Goal: Task Accomplishment & Management: Manage account settings

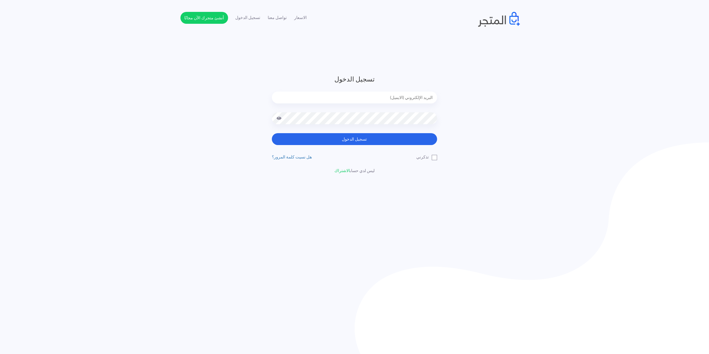
type input "[EMAIL_ADDRESS][DOMAIN_NAME]"
click at [436, 160] on label "تذكرني" at bounding box center [426, 157] width 21 height 6
click at [436, 158] on input "تذكرني" at bounding box center [435, 156] width 4 height 4
checkbox input "true"
click at [383, 139] on button "تسجيل الدخول" at bounding box center [354, 139] width 165 height 12
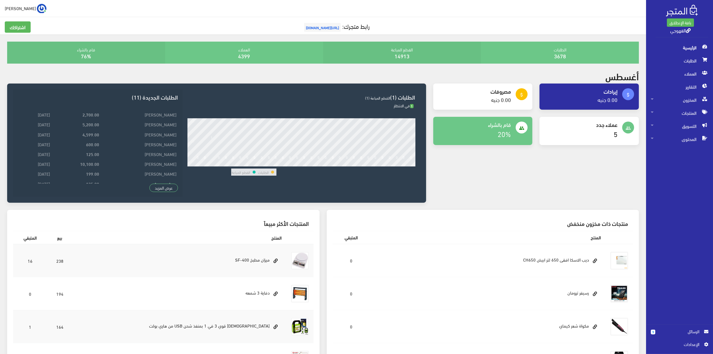
click at [677, 332] on span "الرسائل" at bounding box center [679, 332] width 39 height 7
